Goal: Task Accomplishment & Management: Complete application form

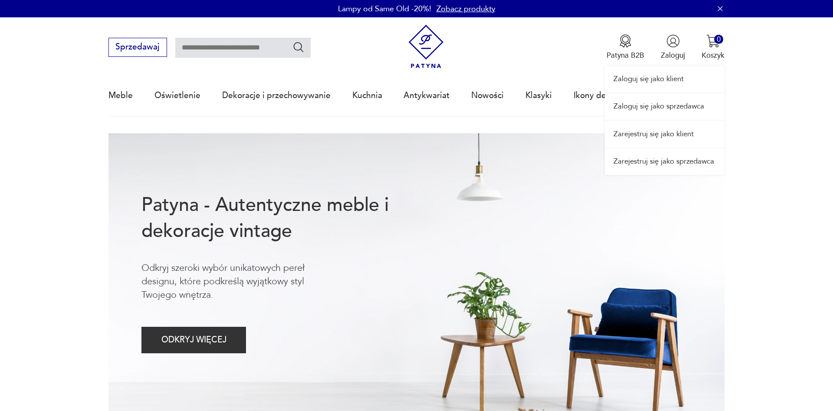
click at [669, 50] on div "Zaloguj się jako klient Zaloguj się jako sprzedawca Zarejestruj się jako klient…" at bounding box center [665, 95] width 120 height 157
click at [689, 160] on link "Zarejestruj się jako sprzedawca" at bounding box center [665, 161] width 120 height 26
click at [683, 164] on link "Zarejestruj się jako sprzedawca" at bounding box center [665, 161] width 120 height 26
click at [648, 108] on link "Zaloguj się jako sprzedawca" at bounding box center [665, 106] width 120 height 26
